Goal: Task Accomplishment & Management: Manage account settings

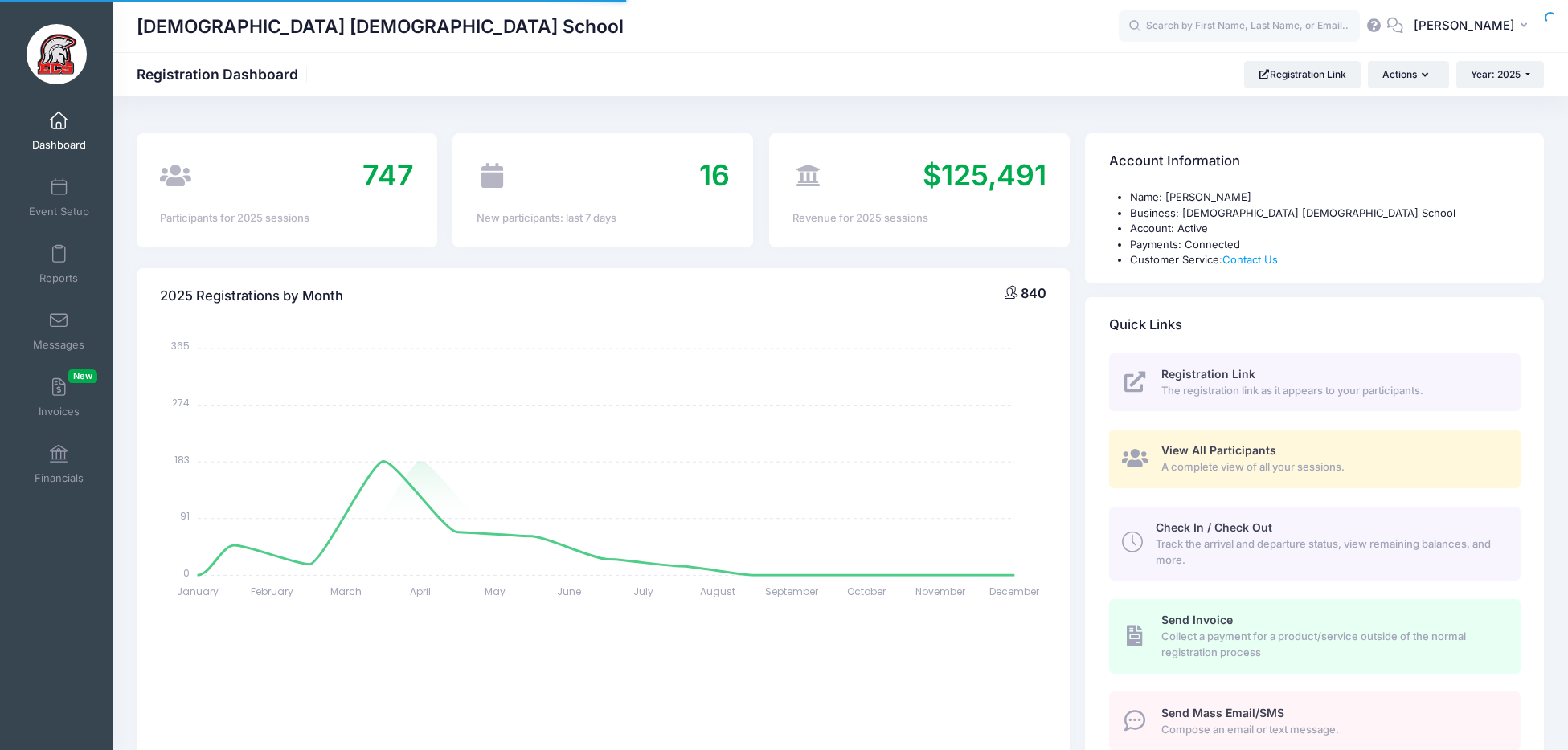
select select
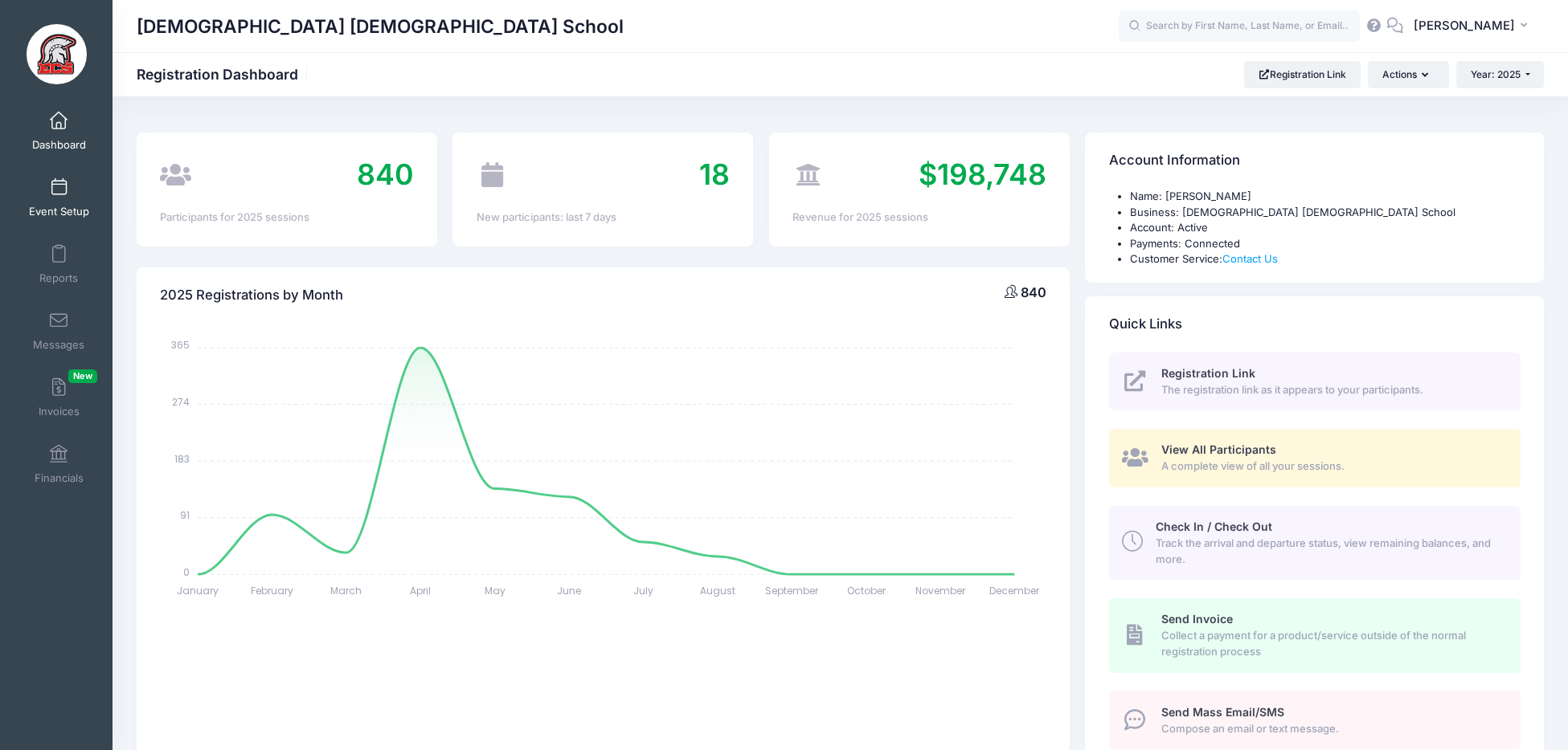
scroll to position [3, 0]
click at [58, 185] on span at bounding box center [58, 188] width 0 height 18
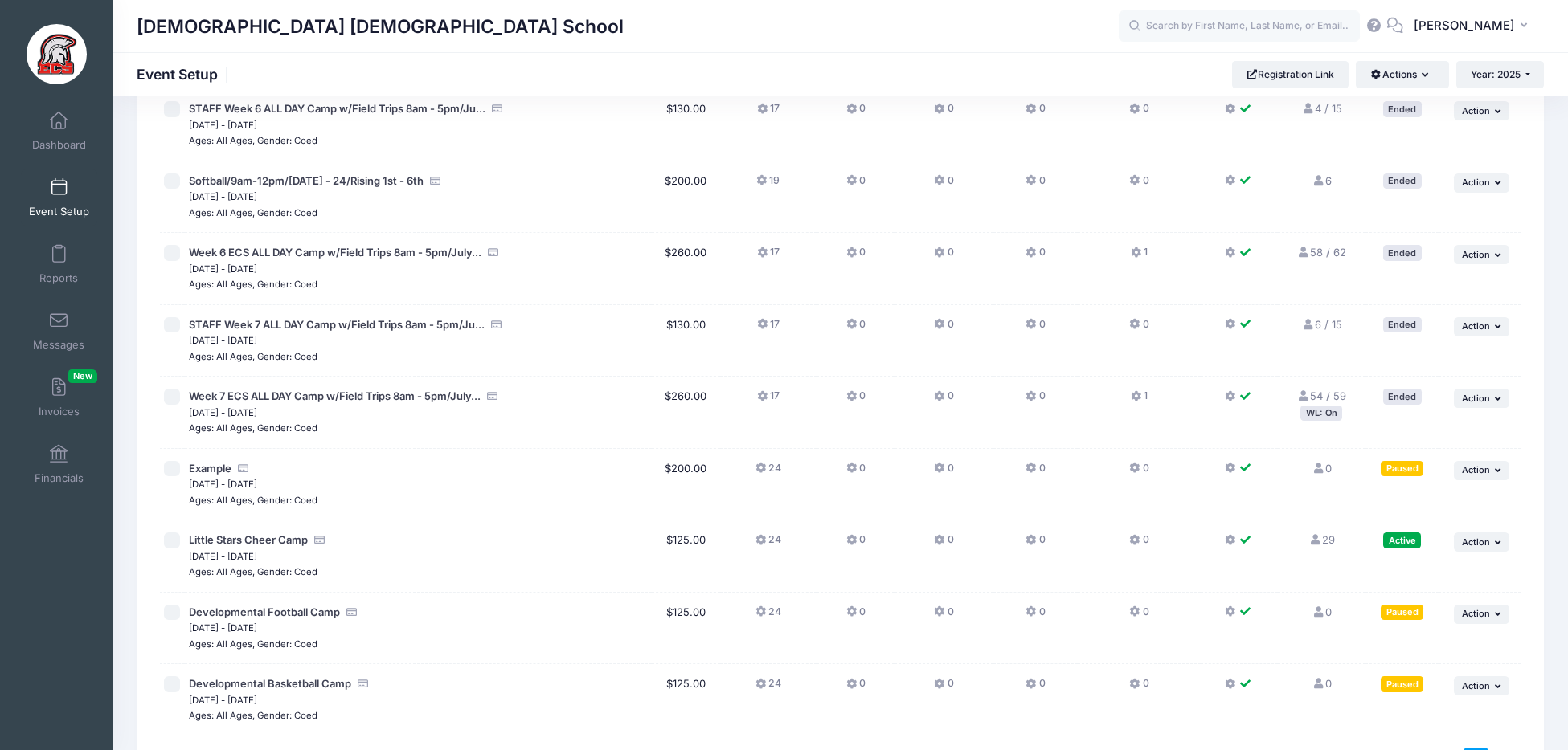
scroll to position [2913, 0]
